Goal: Find specific page/section: Find specific page/section

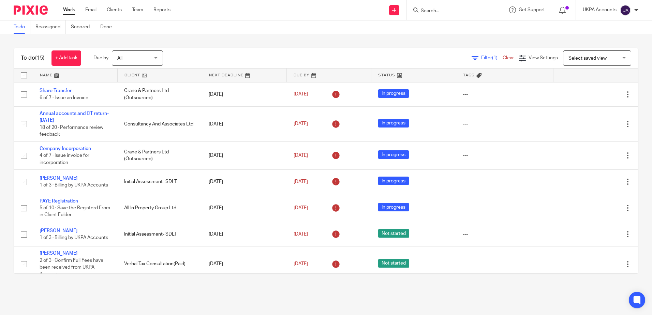
click at [457, 13] on input "Search" at bounding box center [450, 11] width 61 height 6
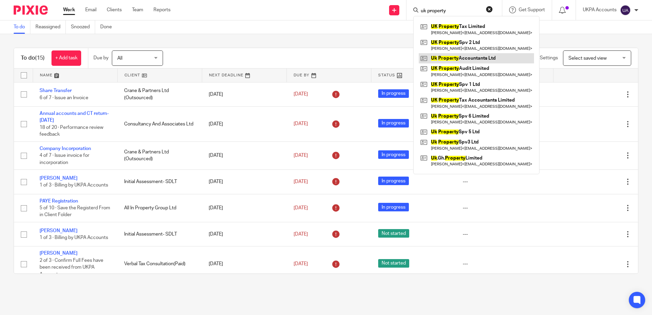
type input "uk property"
click at [459, 59] on link at bounding box center [476, 58] width 115 height 10
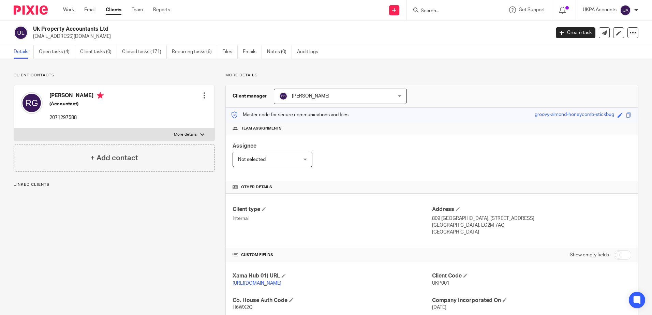
click at [174, 237] on div "Client contacts Raju Gajurel (Accountant) 2071297588 Edit contact Create client…" at bounding box center [109, 271] width 212 height 396
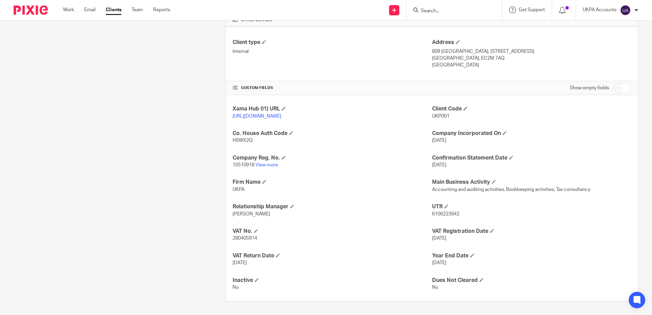
scroll to position [174, 0]
click at [170, 155] on div "Client contacts Raju Gajurel (Accountant) 2071297588 Edit contact Create client…" at bounding box center [109, 104] width 212 height 396
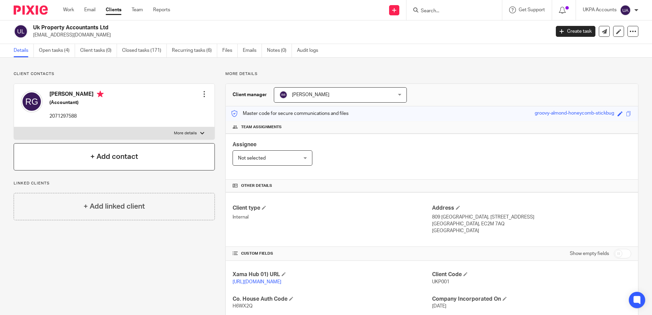
scroll to position [0, 0]
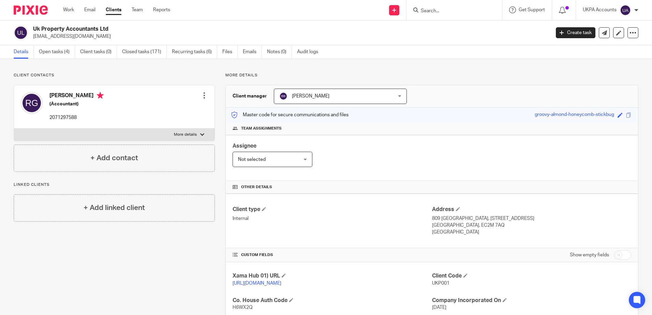
drag, startPoint x: 439, startPoint y: 3, endPoint x: 444, endPoint y: 13, distance: 11.7
click at [439, 4] on div at bounding box center [453, 10] width 95 height 20
click at [444, 13] on input "Search" at bounding box center [450, 11] width 61 height 6
type input "GRH"
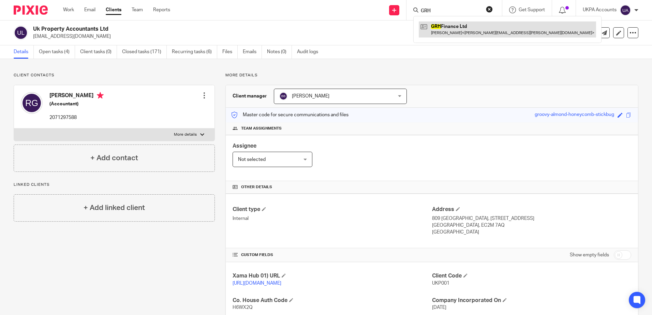
drag, startPoint x: 460, startPoint y: 37, endPoint x: 461, endPoint y: 31, distance: 6.9
click at [460, 37] on div "GRH Finance Ltd Glenn Hardie < glenn.hardie@mab.org.uk >" at bounding box center [507, 29] width 188 height 27
click at [461, 30] on link at bounding box center [507, 29] width 177 height 16
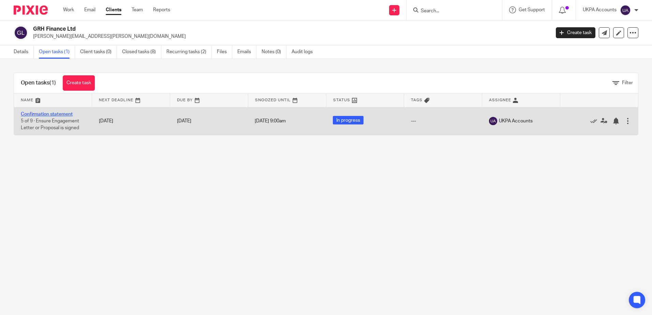
click at [58, 115] on link "Confirmation statement" at bounding box center [47, 114] width 52 height 5
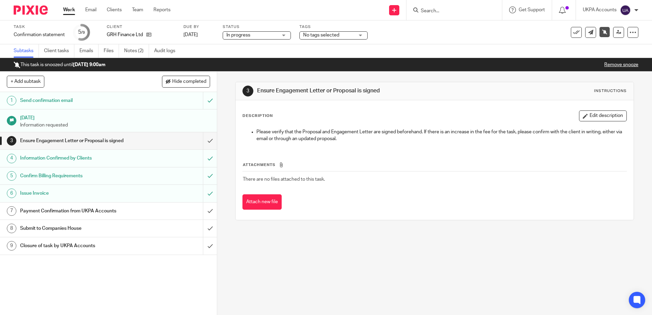
click at [326, 234] on div "3 Ensure Engagement Letter or Proposal is signed Instructions Description Edit …" at bounding box center [434, 193] width 435 height 243
click at [133, 47] on link "Notes (2)" at bounding box center [136, 50] width 25 height 13
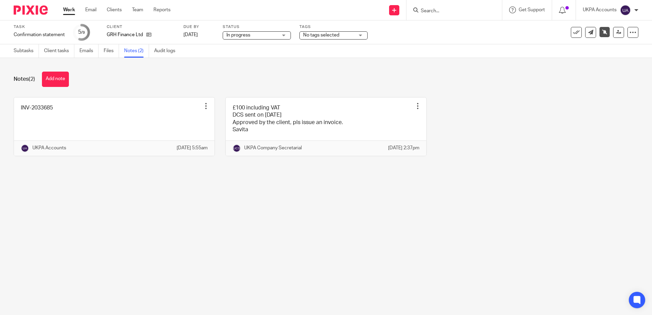
click at [268, 264] on main "Task Confirmation statement Save Confirmation statement 5 /9 Client GRH Finance…" at bounding box center [326, 157] width 652 height 315
click at [377, 251] on main "Task Confirmation statement Save Confirmation statement 5 /9 Client GRH Finance…" at bounding box center [326, 157] width 652 height 315
click at [234, 243] on main "Task Confirmation statement Save Confirmation statement 5 /9 Client GRH Finance…" at bounding box center [326, 157] width 652 height 315
click at [541, 223] on main "Task Confirmation statement Save Confirmation statement 5 /9 Client GRH Finance…" at bounding box center [326, 157] width 652 height 315
click at [152, 228] on main "Task Confirmation statement Save Confirmation statement 5 /9 Client GRH Finance…" at bounding box center [326, 157] width 652 height 315
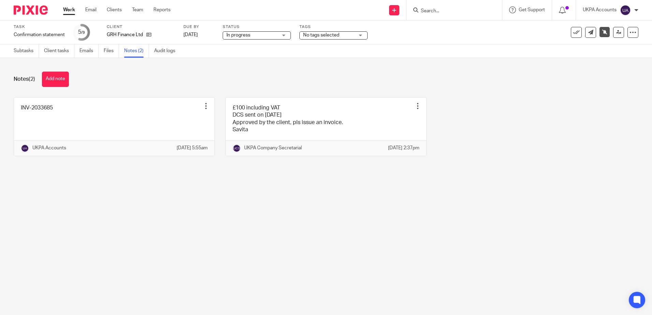
click at [196, 281] on main "Task Confirmation statement Save Confirmation statement 5 /9 Client GRH Finance…" at bounding box center [326, 157] width 652 height 315
drag, startPoint x: 276, startPoint y: 208, endPoint x: 328, endPoint y: 226, distance: 54.9
click at [276, 208] on main "Task Confirmation statement Save Confirmation statement 5 /9 Client GRH Finance…" at bounding box center [326, 157] width 652 height 315
click at [411, 205] on main "Task Confirmation statement Save Confirmation statement 5 /9 Client GRH Finance…" at bounding box center [326, 157] width 652 height 315
click at [183, 228] on main "Task Confirmation statement Save Confirmation statement 5 /9 Client GRH Finance…" at bounding box center [326, 157] width 652 height 315
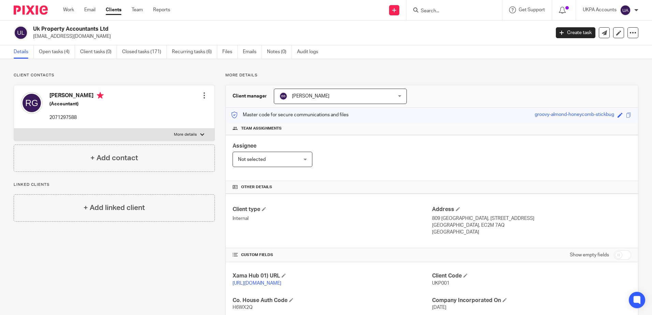
drag, startPoint x: 64, startPoint y: 11, endPoint x: 83, endPoint y: 25, distance: 23.9
click at [64, 11] on link "Work" at bounding box center [68, 9] width 11 height 7
